Goal: Navigation & Orientation: Find specific page/section

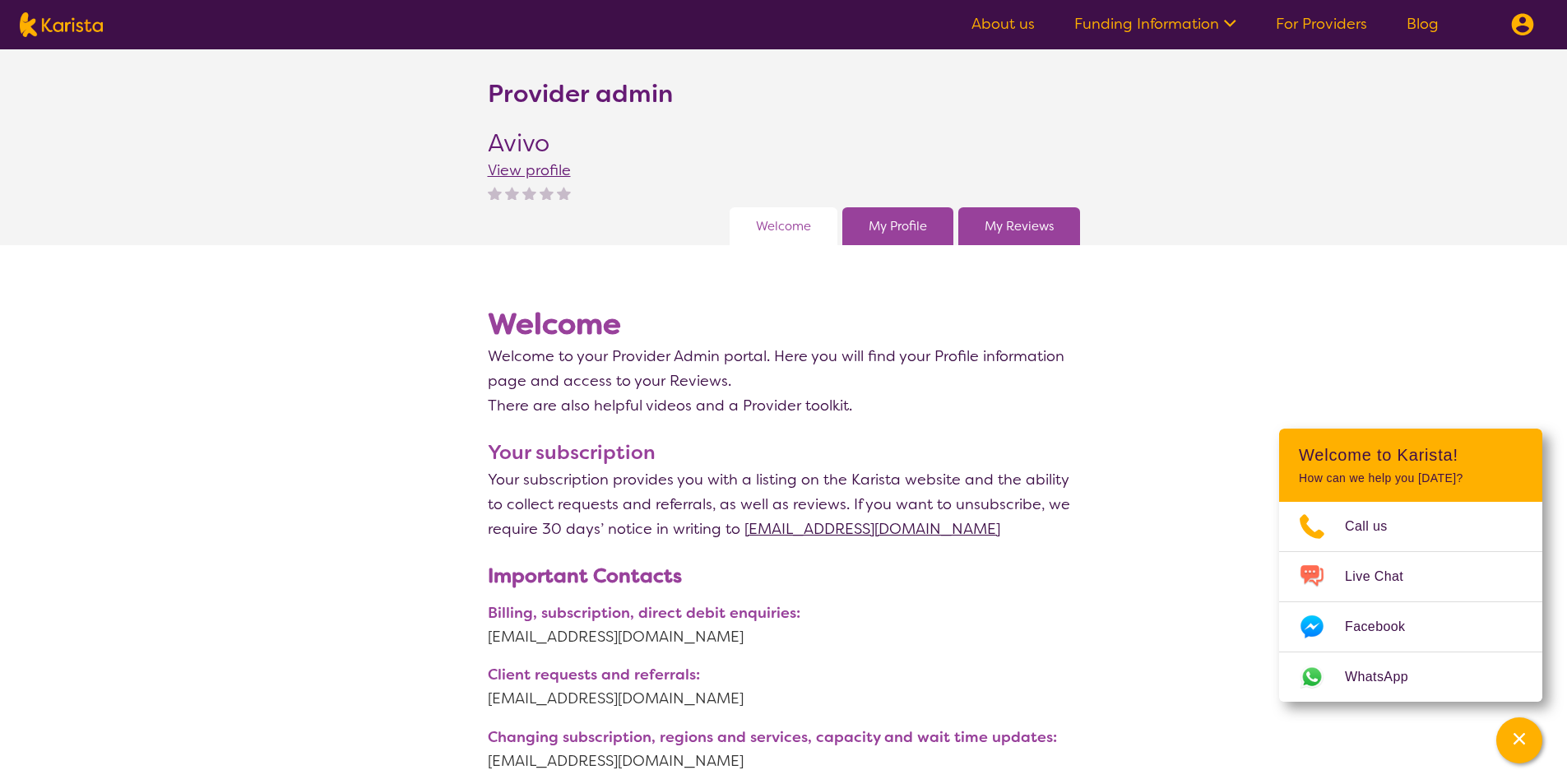
click at [883, 225] on link "My Profile" at bounding box center [898, 227] width 58 height 25
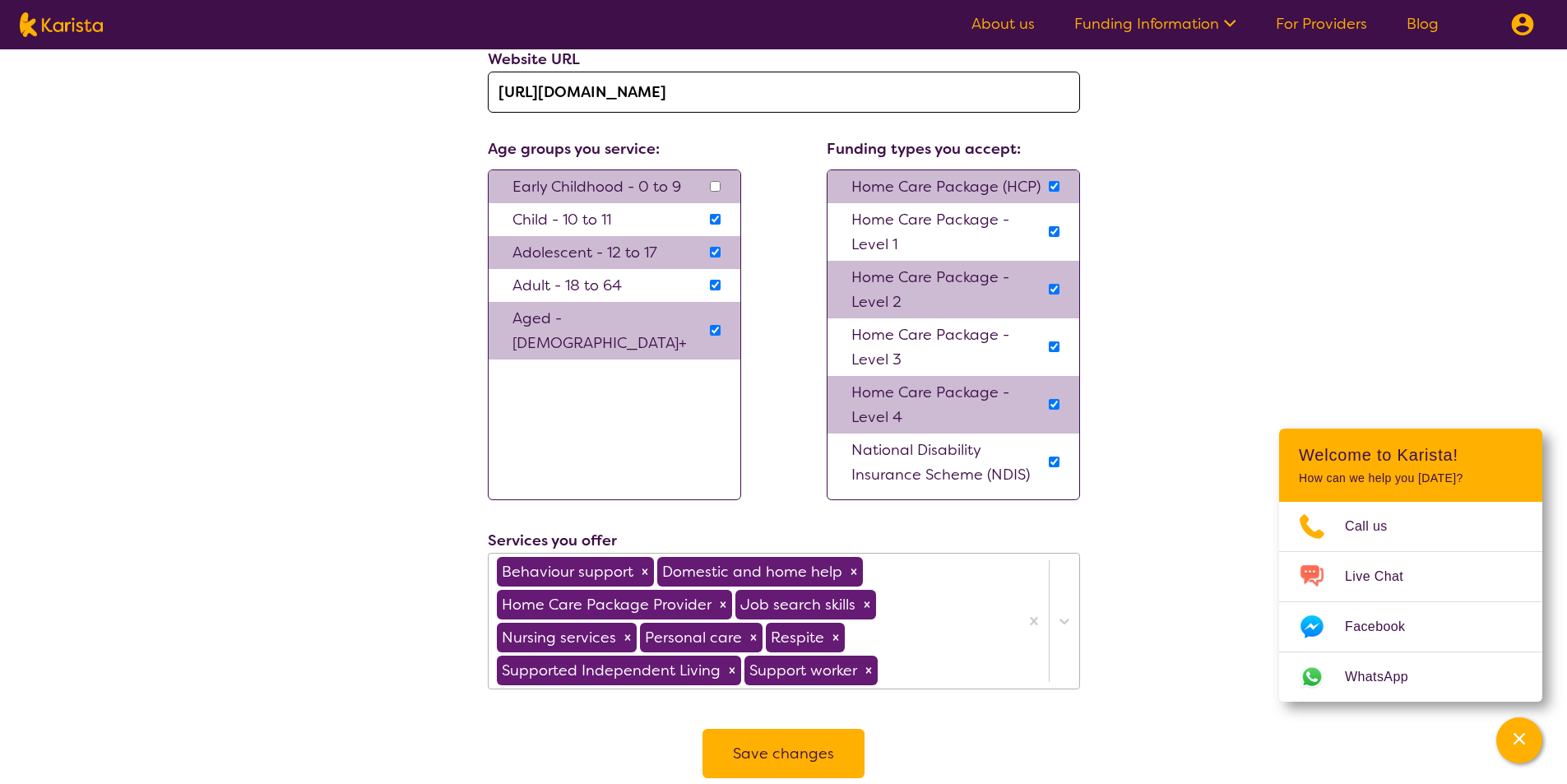
scroll to position [1727, 0]
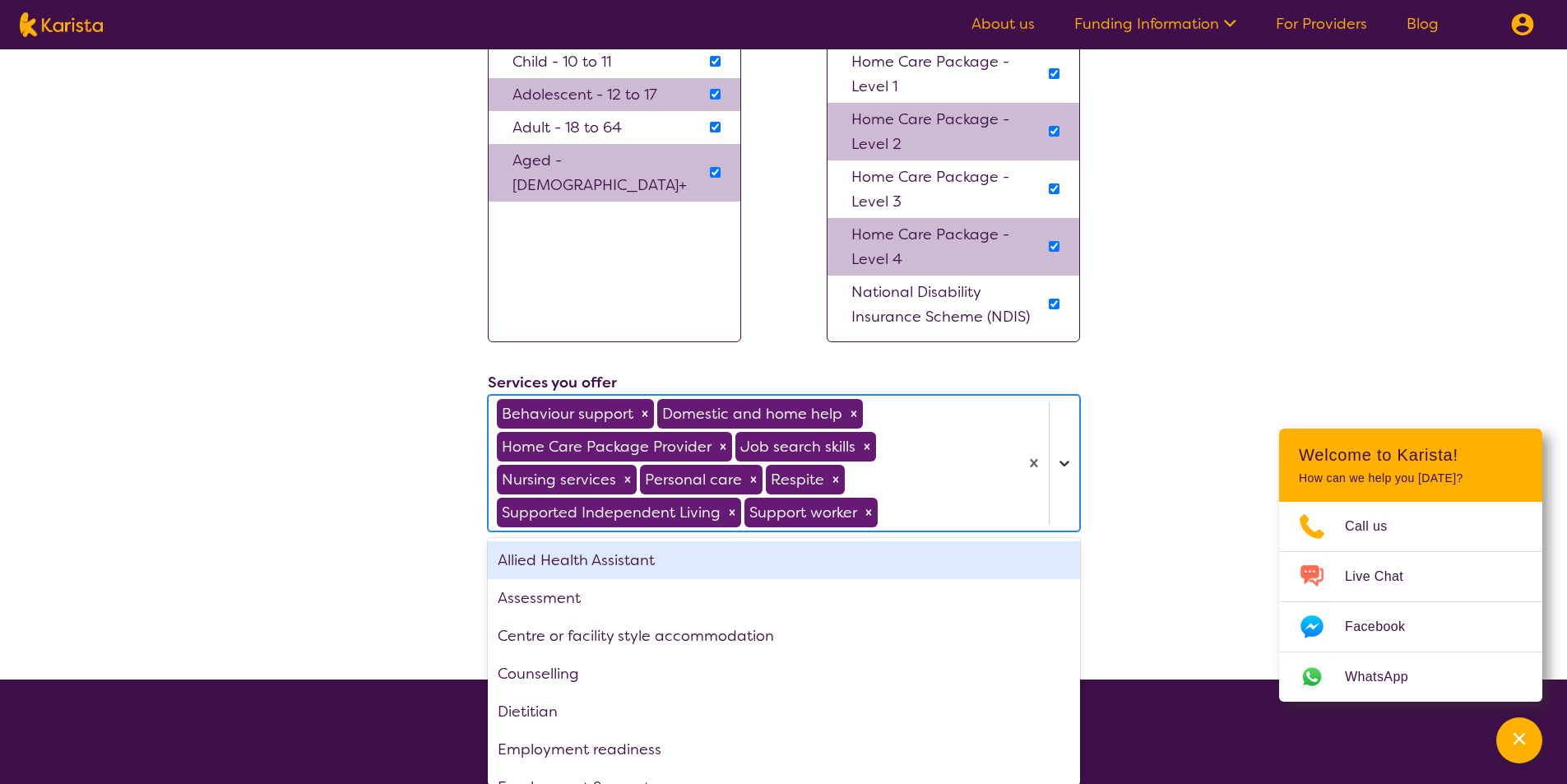
click at [1069, 511] on div at bounding box center [1049, 463] width 60 height 135
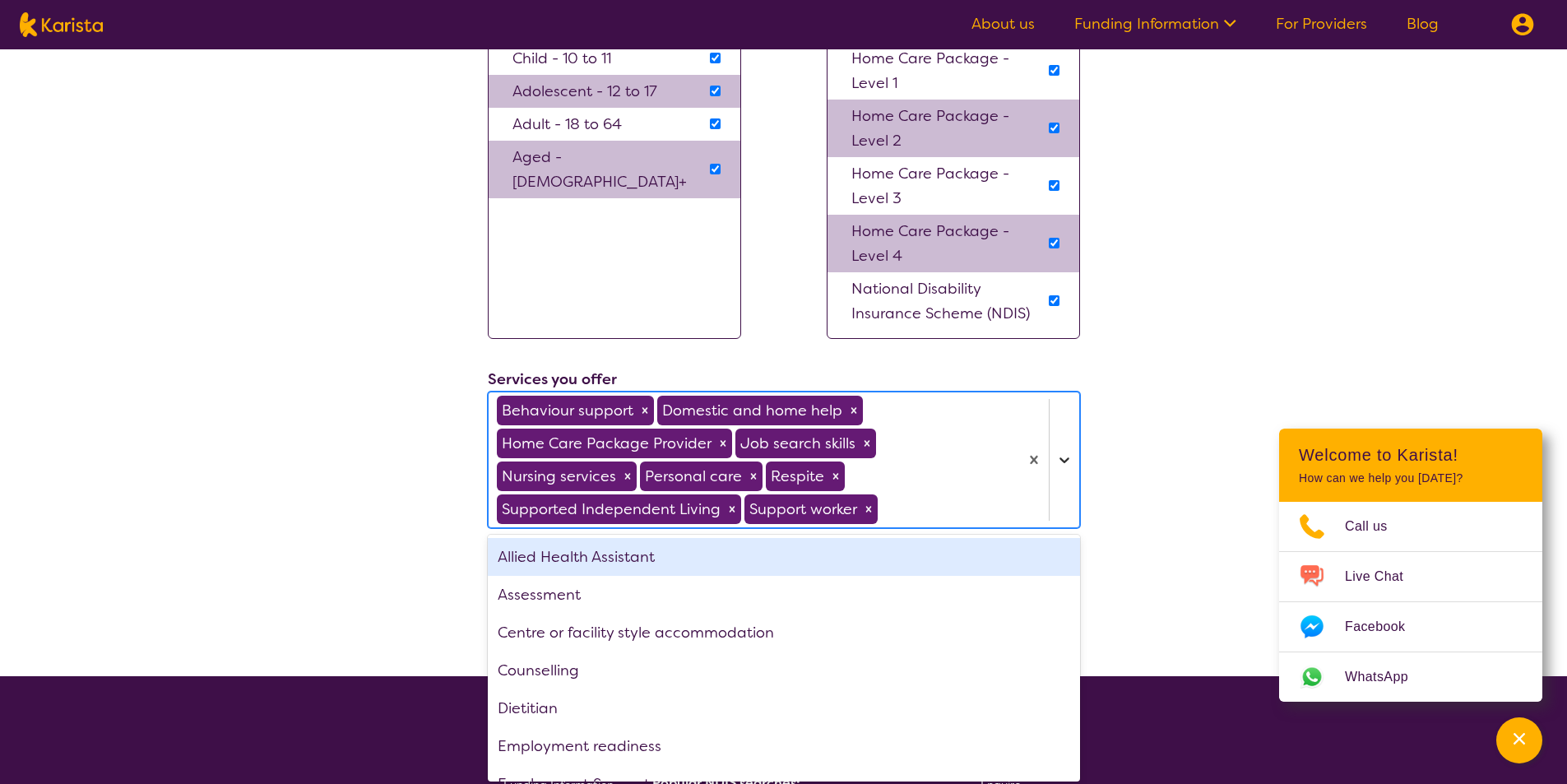
scroll to position [1853, 0]
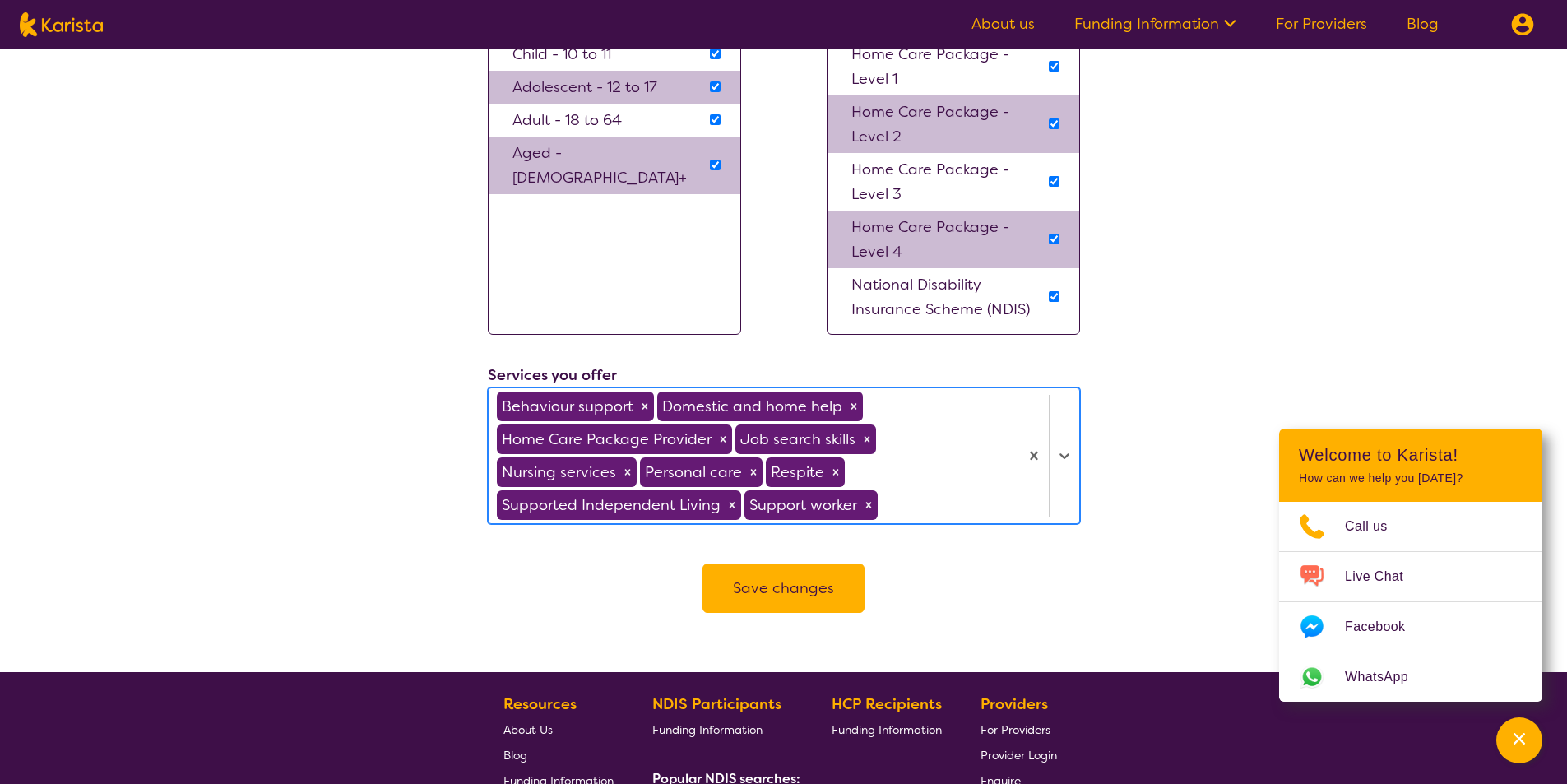
click at [1068, 493] on div at bounding box center [1049, 456] width 60 height 135
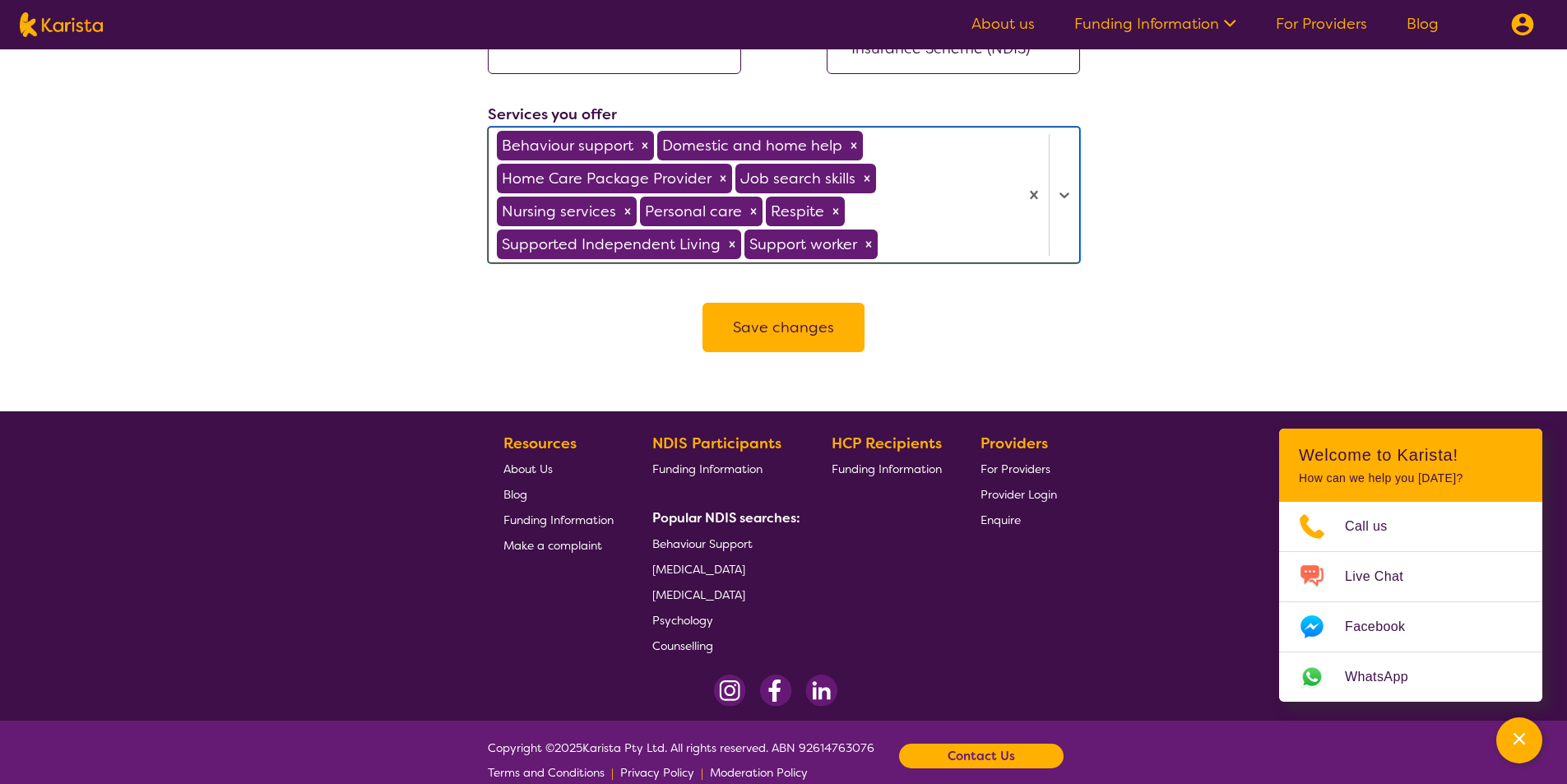
scroll to position [2137, 0]
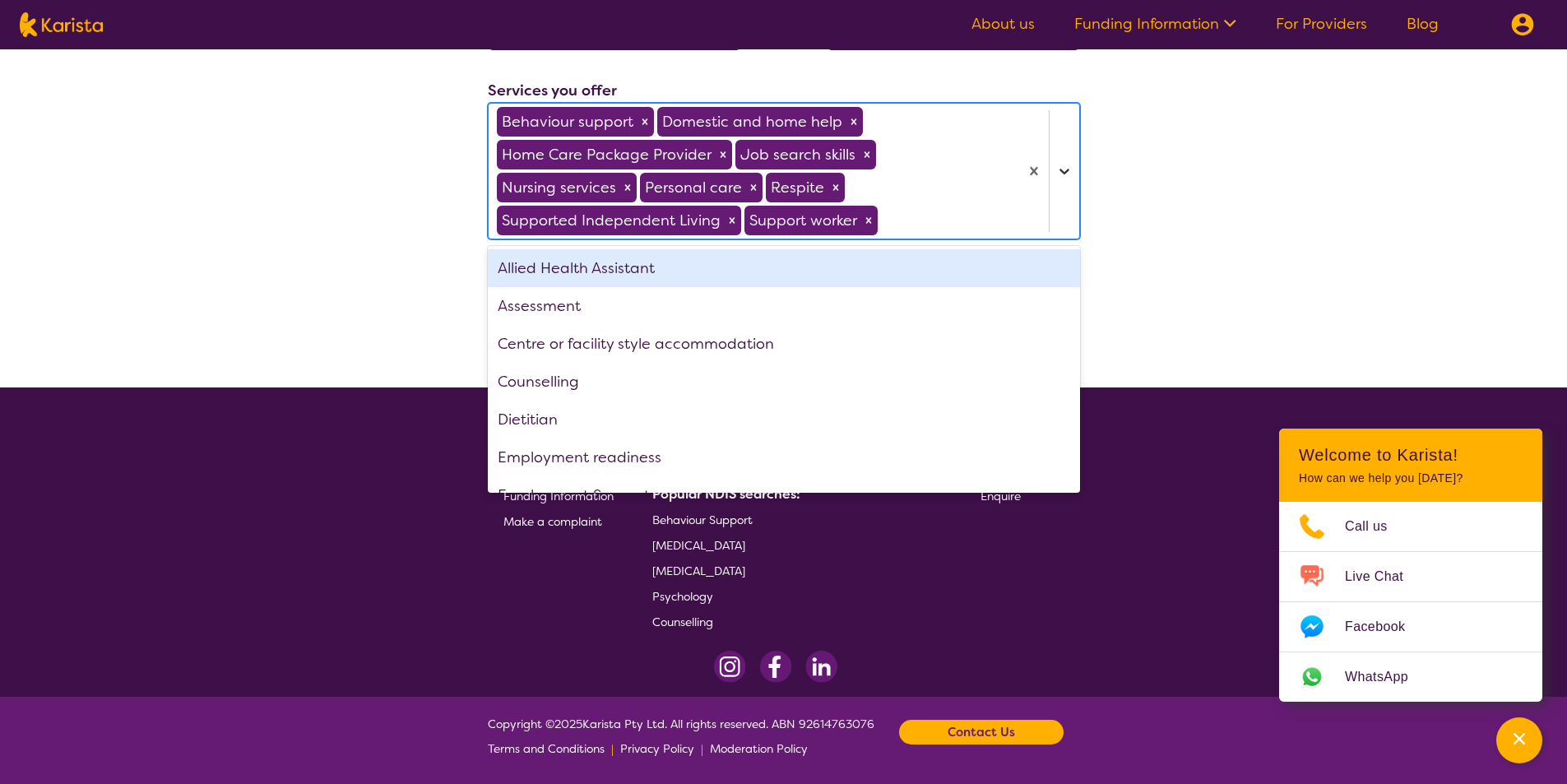
click at [1071, 174] on icon at bounding box center [1064, 171] width 17 height 17
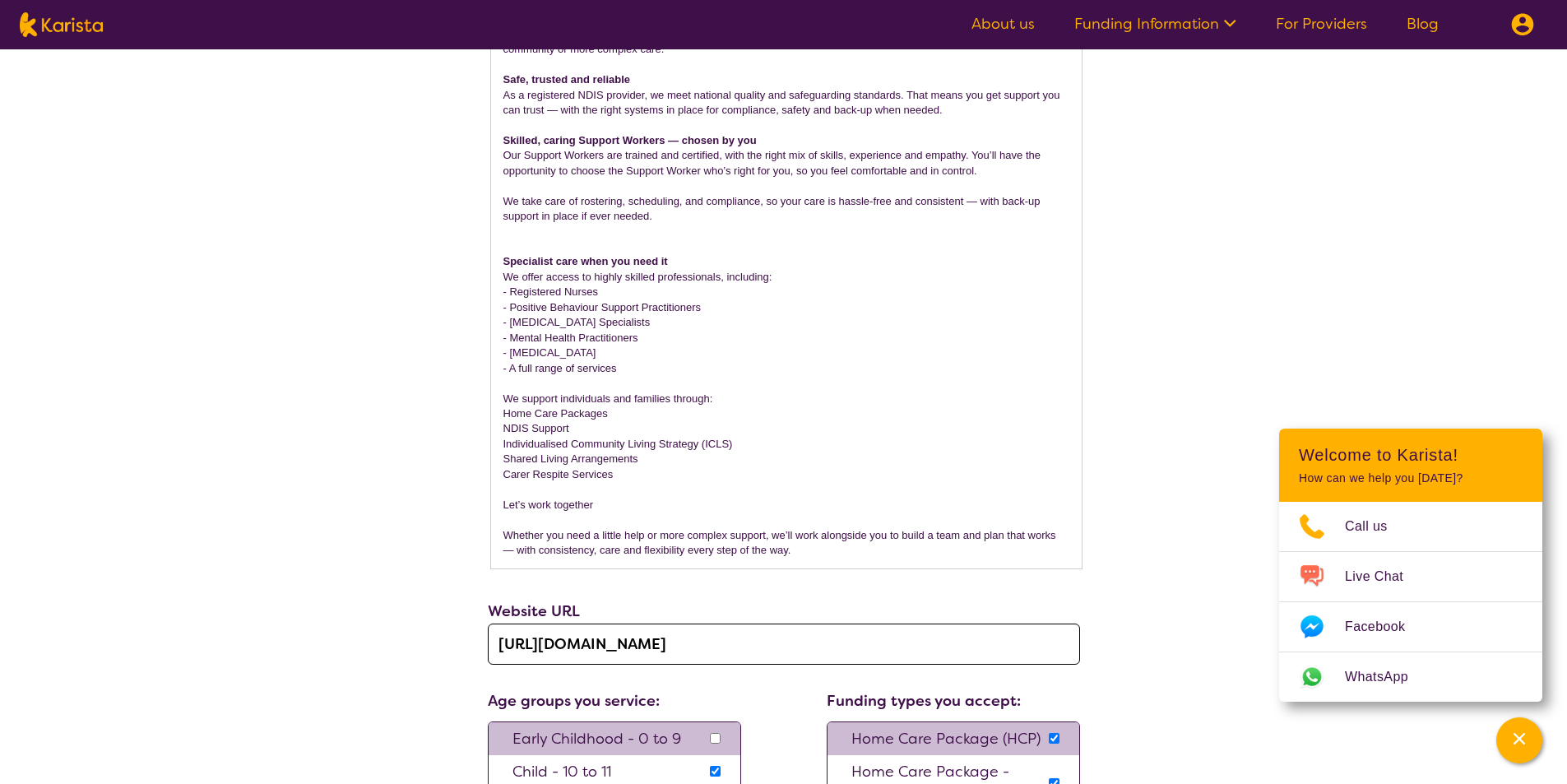
scroll to position [0, 0]
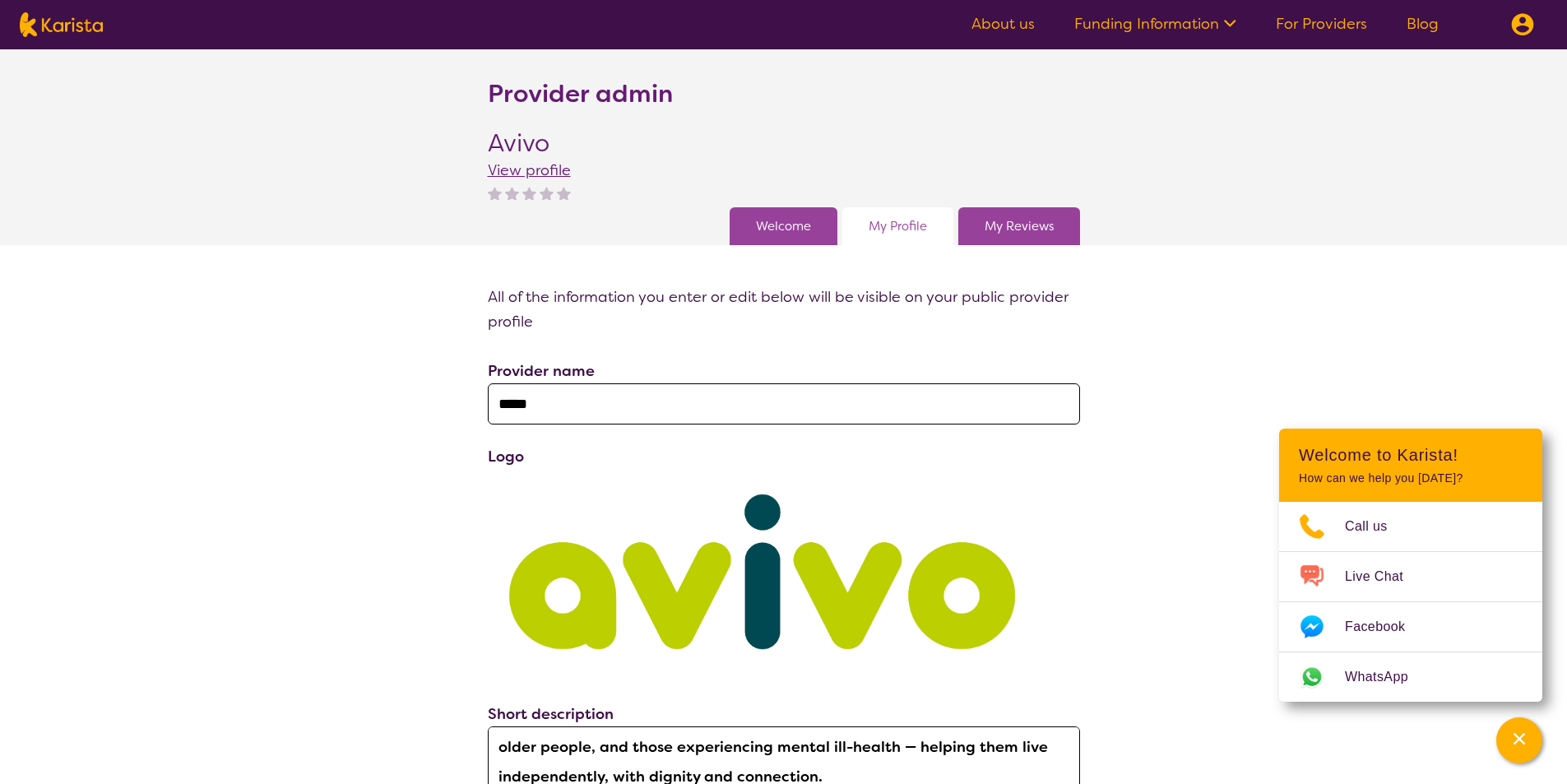
click at [773, 221] on link "Welcome" at bounding box center [784, 227] width 55 height 25
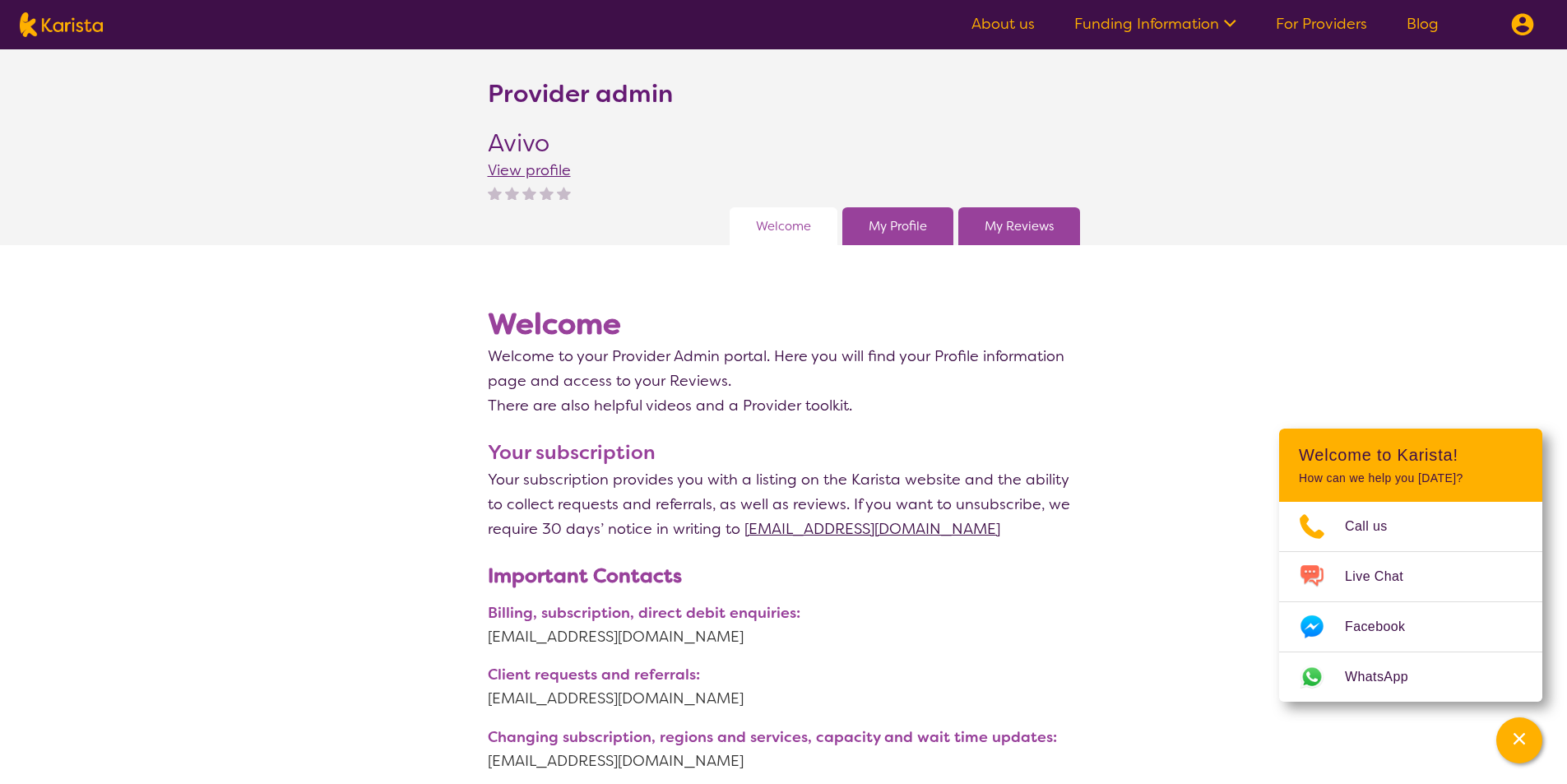
click at [1011, 223] on link "My Reviews" at bounding box center [1019, 227] width 69 height 25
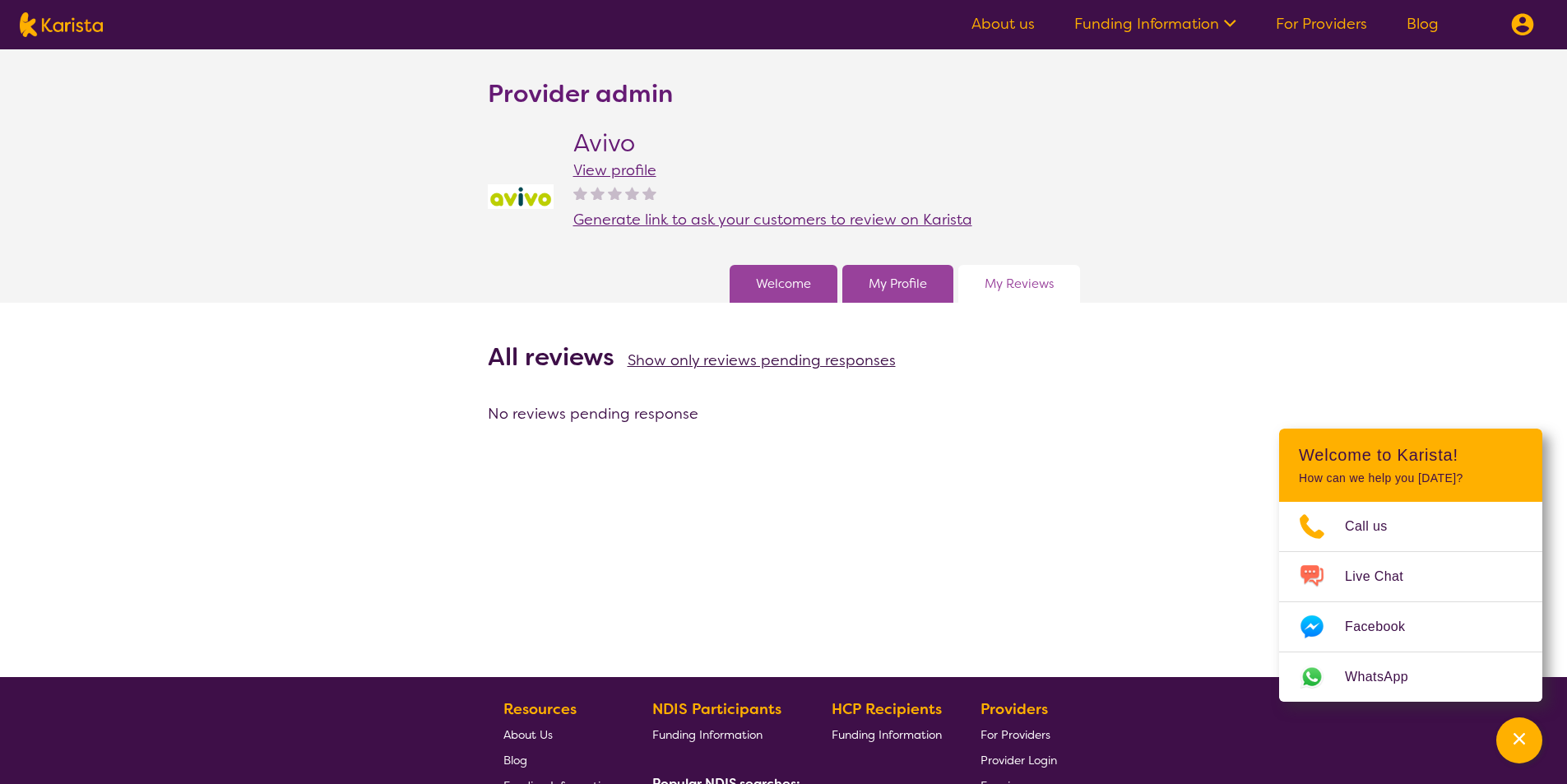
click at [718, 281] on div "Welcome My Profile My Reviews" at bounding box center [784, 283] width 593 height 37
click at [752, 284] on div "Welcome" at bounding box center [784, 283] width 108 height 37
click at [777, 287] on link "Welcome" at bounding box center [784, 284] width 55 height 25
